Goal: Information Seeking & Learning: Check status

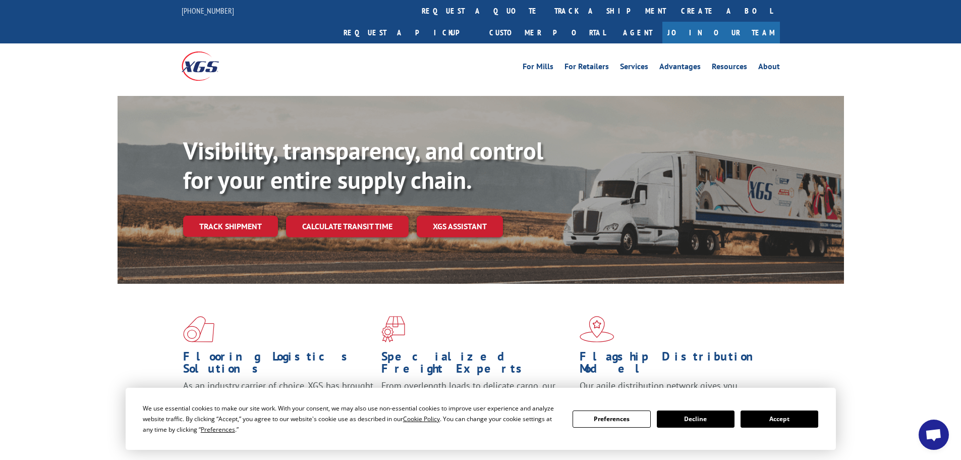
click at [793, 423] on button "Accept" at bounding box center [779, 418] width 78 height 17
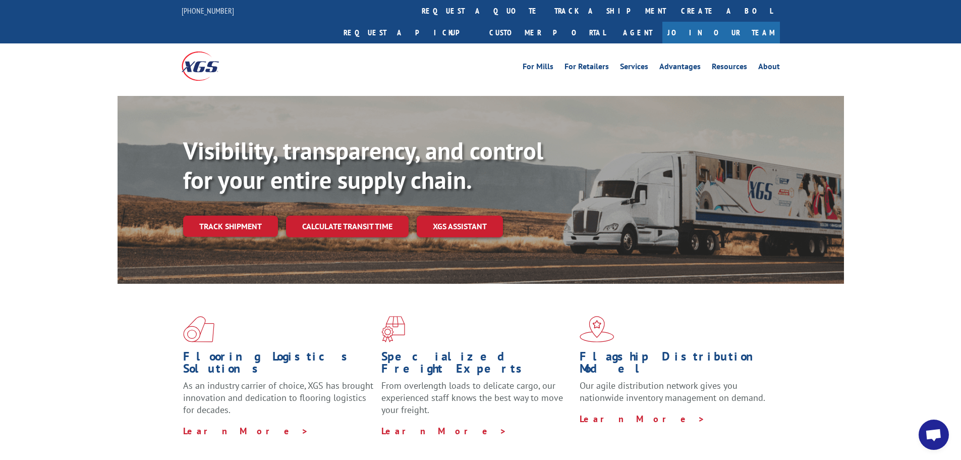
click at [547, 17] on link "track a shipment" at bounding box center [610, 11] width 127 height 22
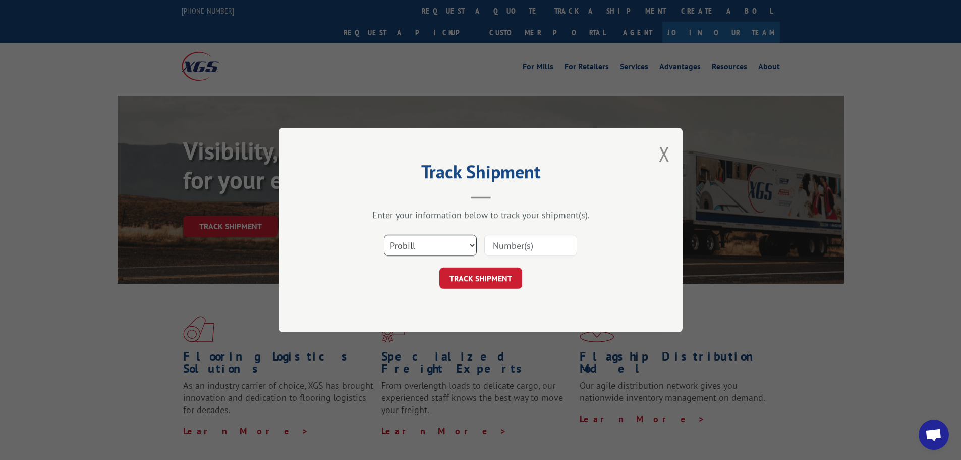
click at [443, 246] on select "Select category... Probill BOL PO" at bounding box center [430, 245] width 93 height 21
select select "po"
click at [384, 235] on select "Select category... Probill BOL PO" at bounding box center [430, 245] width 93 height 21
click at [503, 245] on input at bounding box center [530, 245] width 93 height 21
paste input "17523202"
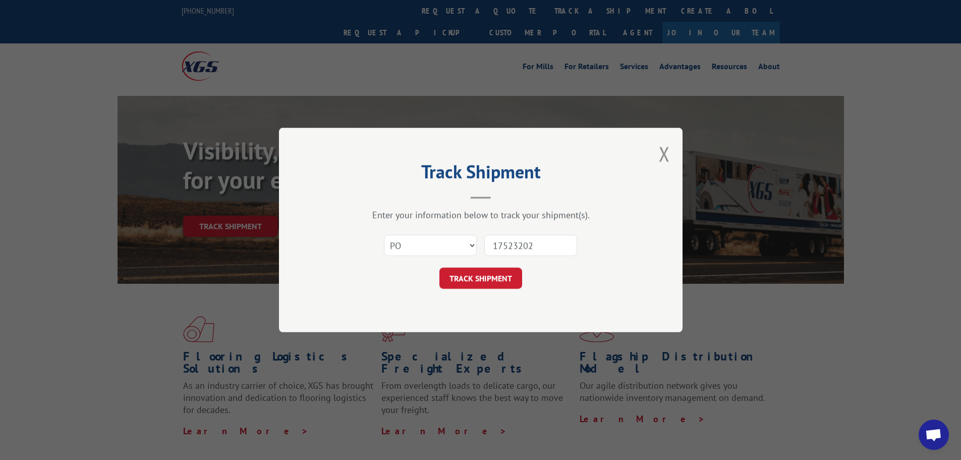
type input "17523202"
click at [482, 272] on button "TRACK SHIPMENT" at bounding box center [480, 277] width 83 height 21
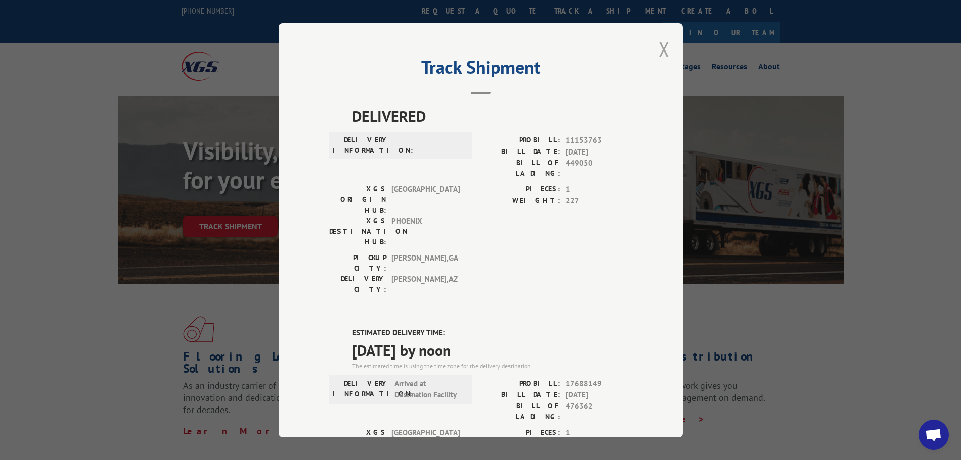
click at [661, 48] on button "Close modal" at bounding box center [664, 49] width 11 height 27
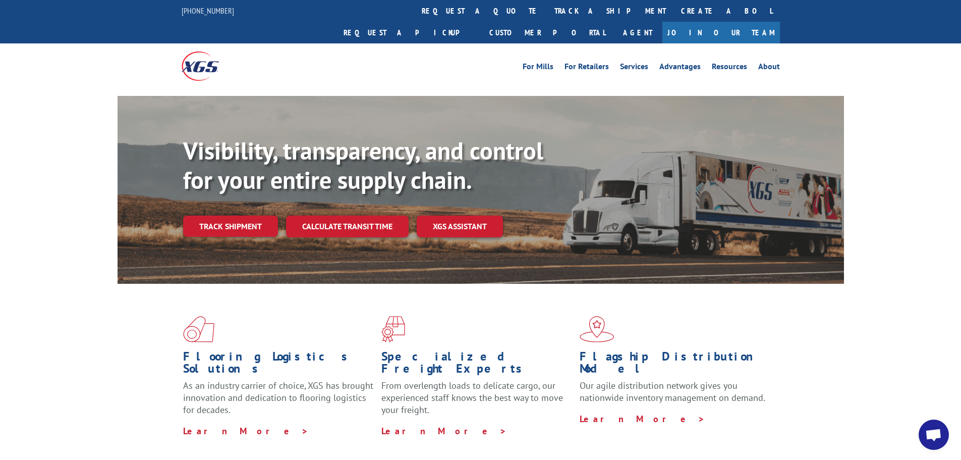
click at [241, 215] on link "Track shipment" at bounding box center [230, 225] width 95 height 21
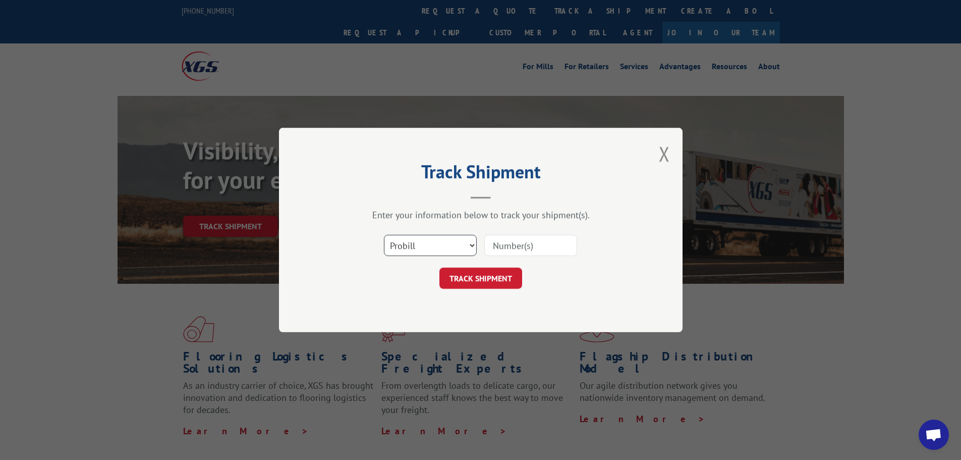
click at [450, 244] on select "Select category... Probill BOL PO" at bounding box center [430, 245] width 93 height 21
select select "po"
click at [384, 235] on select "Select category... Probill BOL PO" at bounding box center [430, 245] width 93 height 21
click at [508, 246] on input at bounding box center [530, 245] width 93 height 21
paste input "17523203"
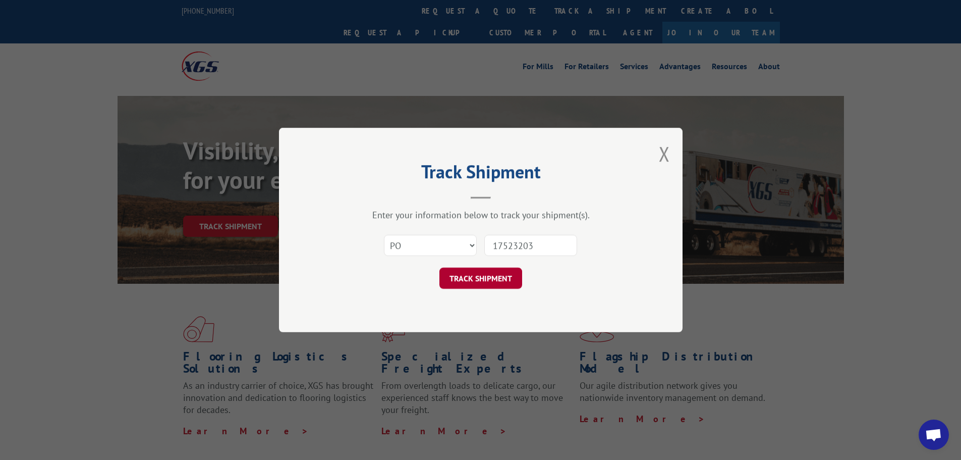
type input "17523203"
click at [496, 286] on button "TRACK SHIPMENT" at bounding box center [480, 277] width 83 height 21
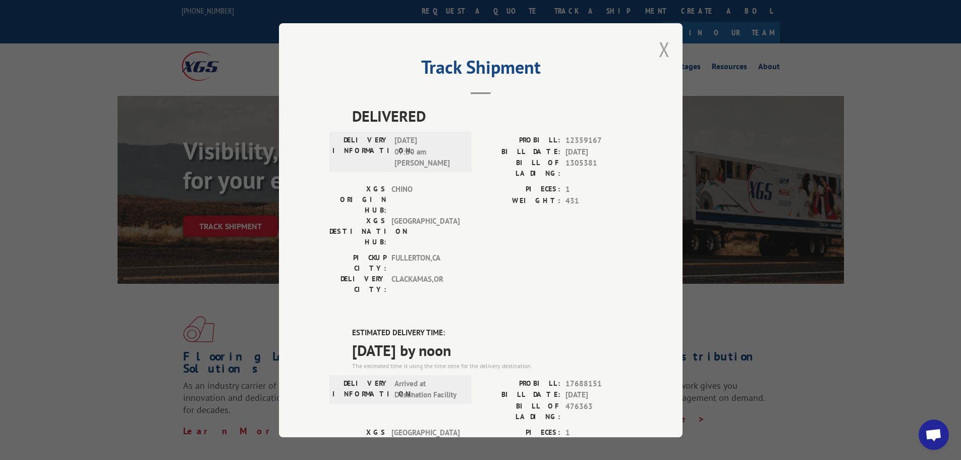
click at [659, 50] on button "Close modal" at bounding box center [664, 49] width 11 height 27
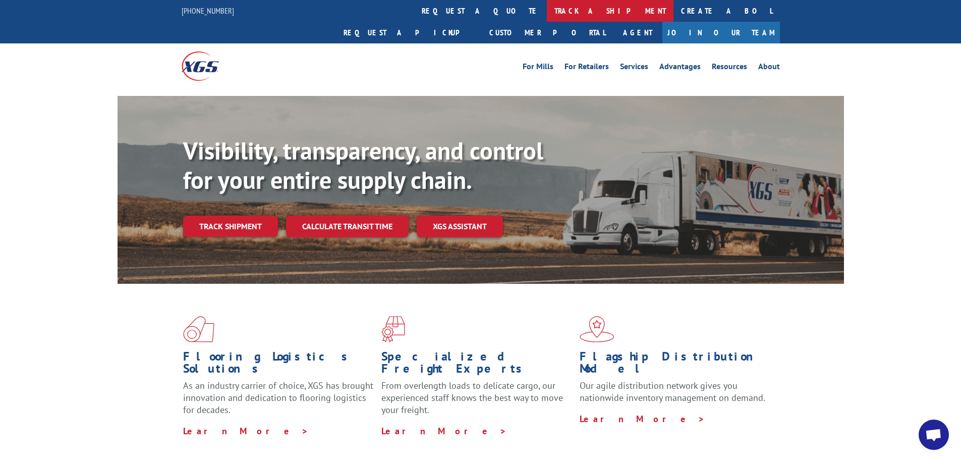
click at [547, 13] on link "track a shipment" at bounding box center [610, 11] width 127 height 22
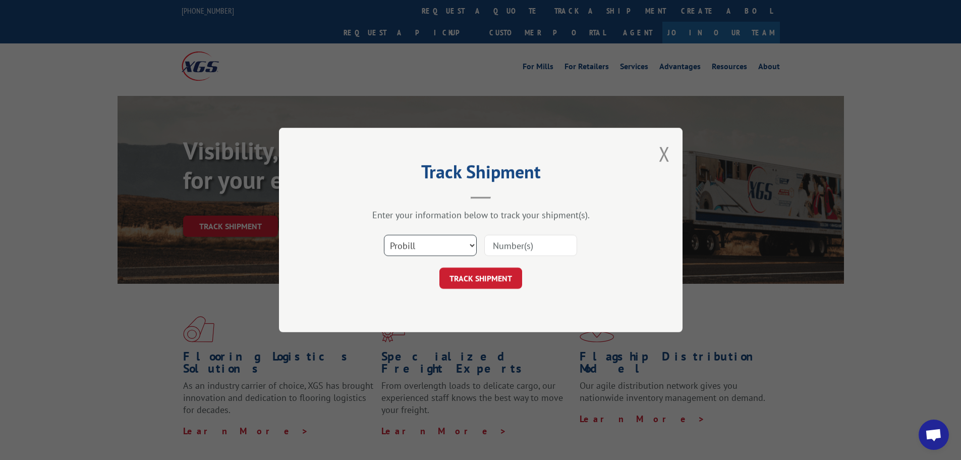
drag, startPoint x: 432, startPoint y: 247, endPoint x: 427, endPoint y: 255, distance: 9.8
click at [432, 247] on select "Select category... Probill BOL PO" at bounding box center [430, 245] width 93 height 21
select select "po"
click at [384, 235] on select "Select category... Probill BOL PO" at bounding box center [430, 245] width 93 height 21
click at [514, 253] on input at bounding box center [530, 245] width 93 height 21
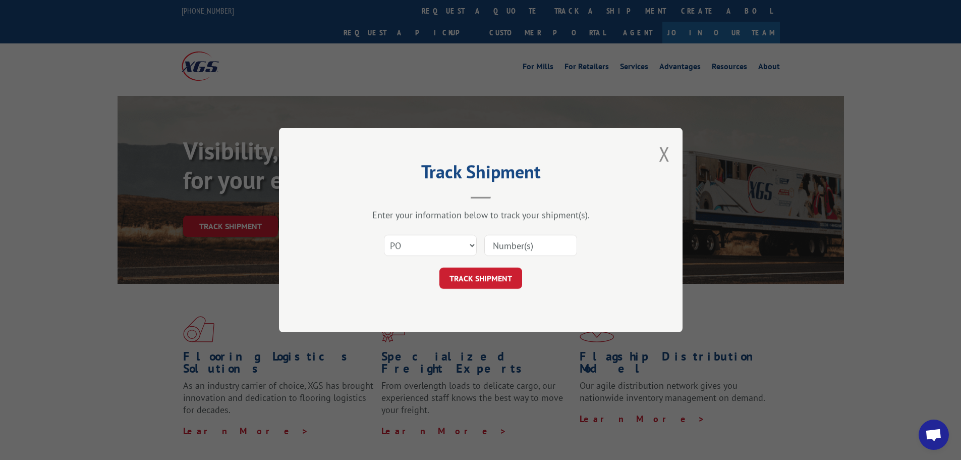
paste input "17523273"
type input "17523273"
click at [496, 282] on button "TRACK SHIPMENT" at bounding box center [480, 277] width 83 height 21
